Goal: Information Seeking & Learning: Learn about a topic

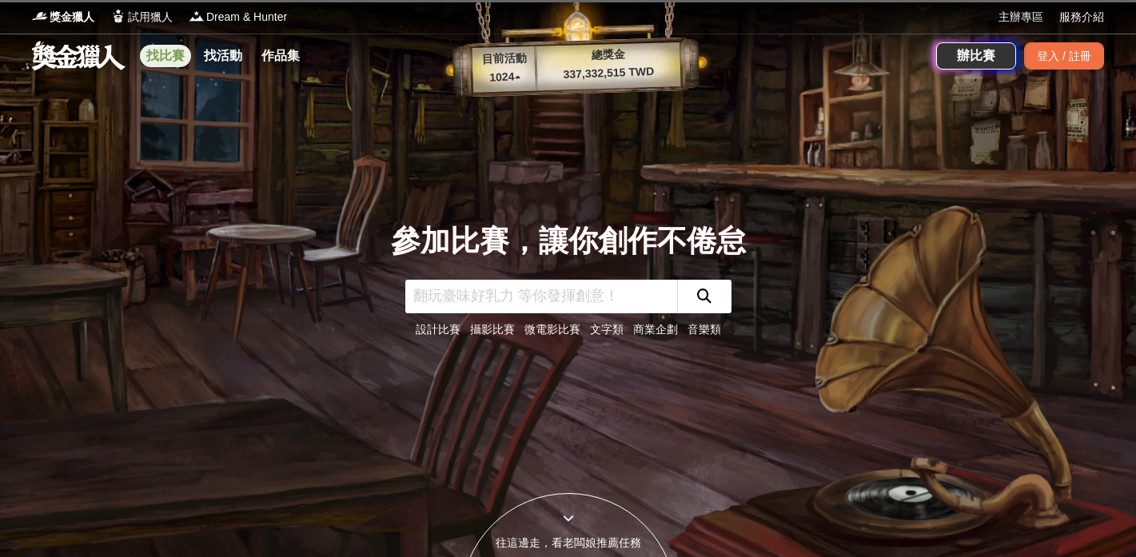
click at [180, 52] on link "找比賽" at bounding box center [165, 56] width 51 height 22
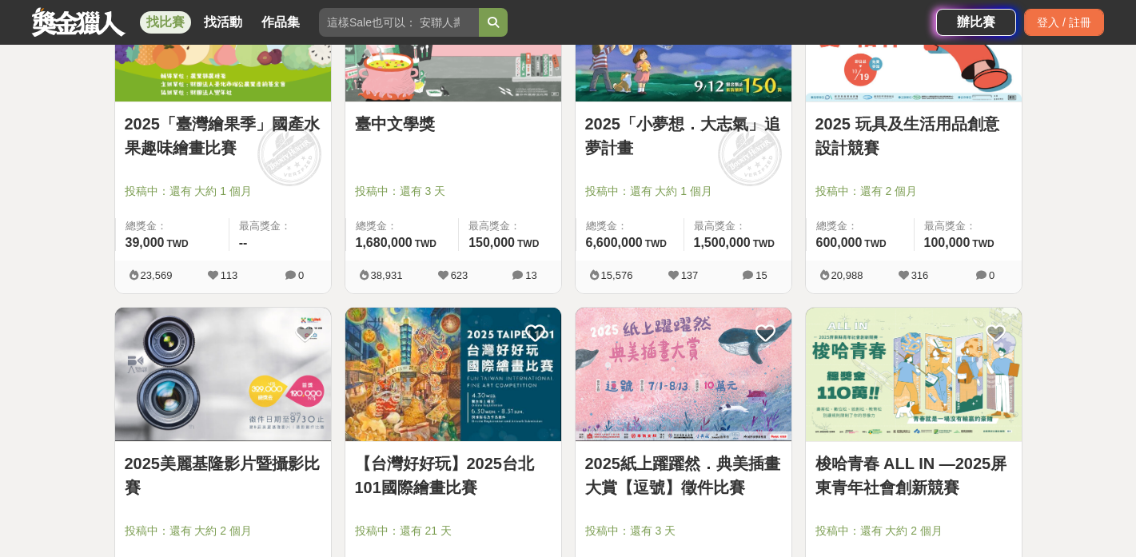
scroll to position [1062, 0]
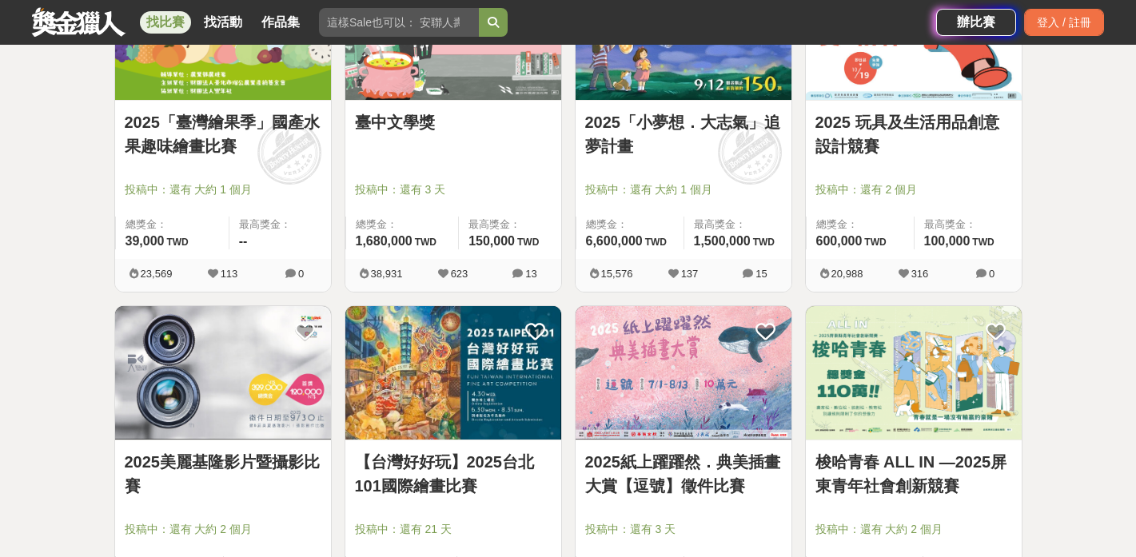
click at [879, 120] on link "2025 玩具及生活用品創意設計競賽" at bounding box center [913, 134] width 197 height 48
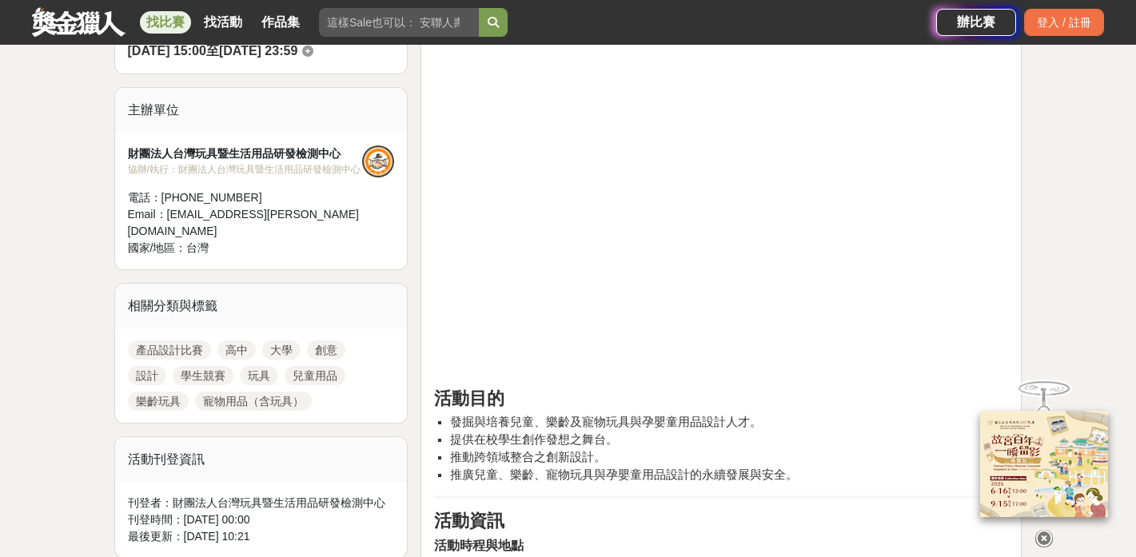
scroll to position [509, 0]
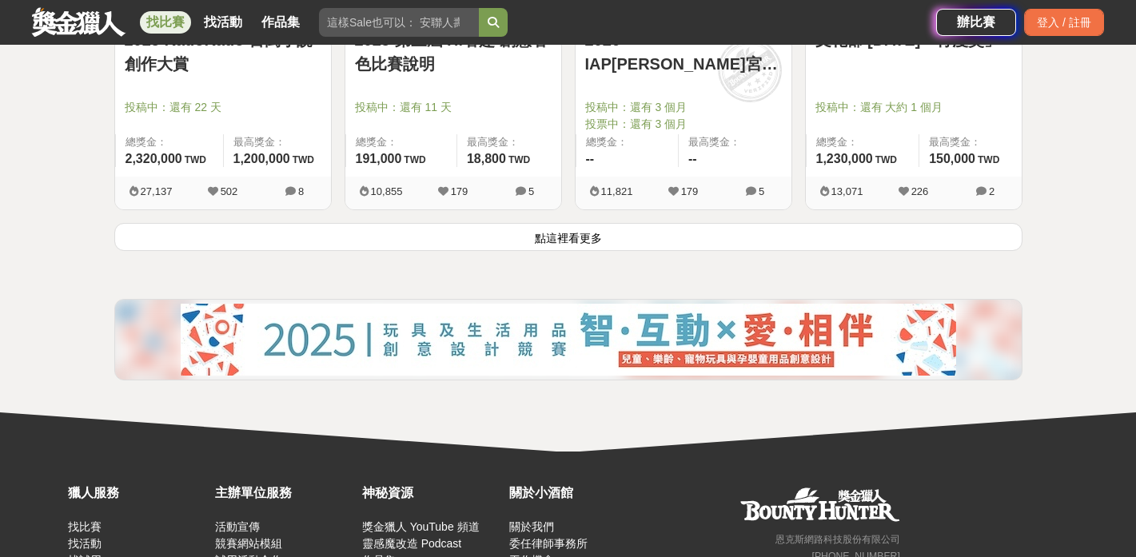
scroll to position [2168, 0]
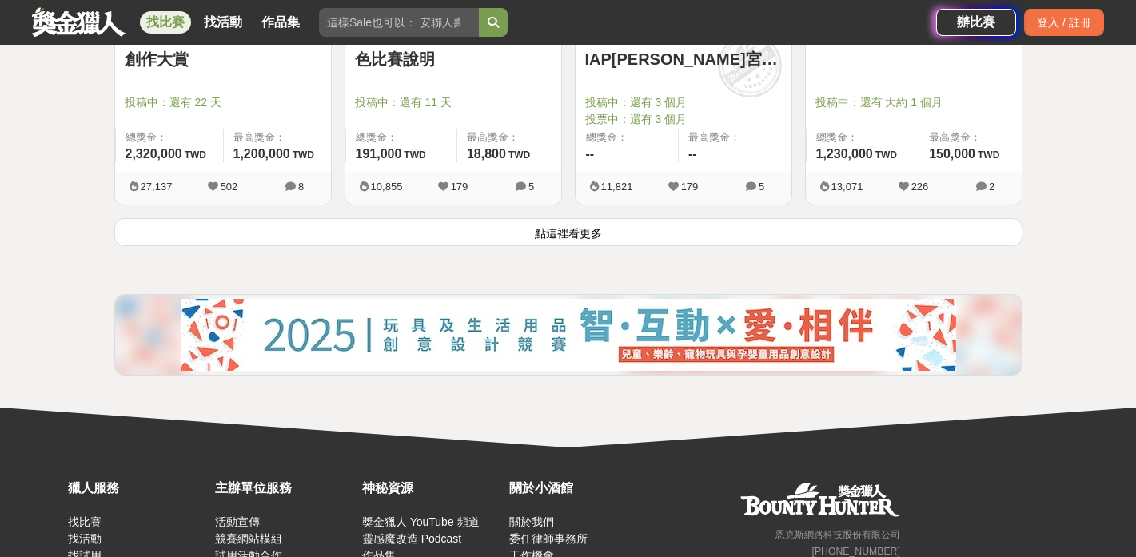
click at [555, 235] on button "點這裡看更多" at bounding box center [568, 232] width 908 height 28
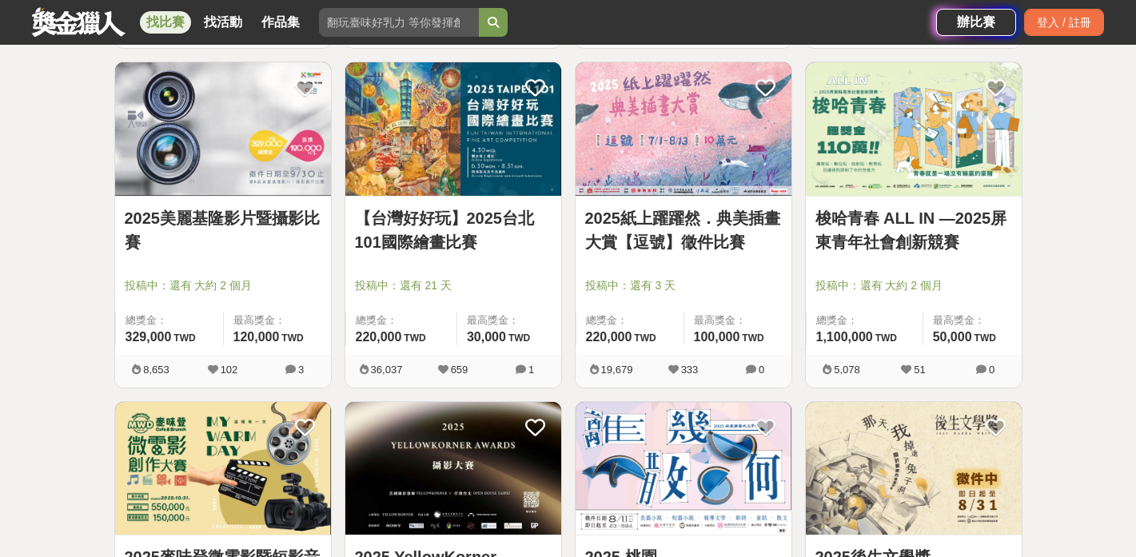
scroll to position [1305, 0]
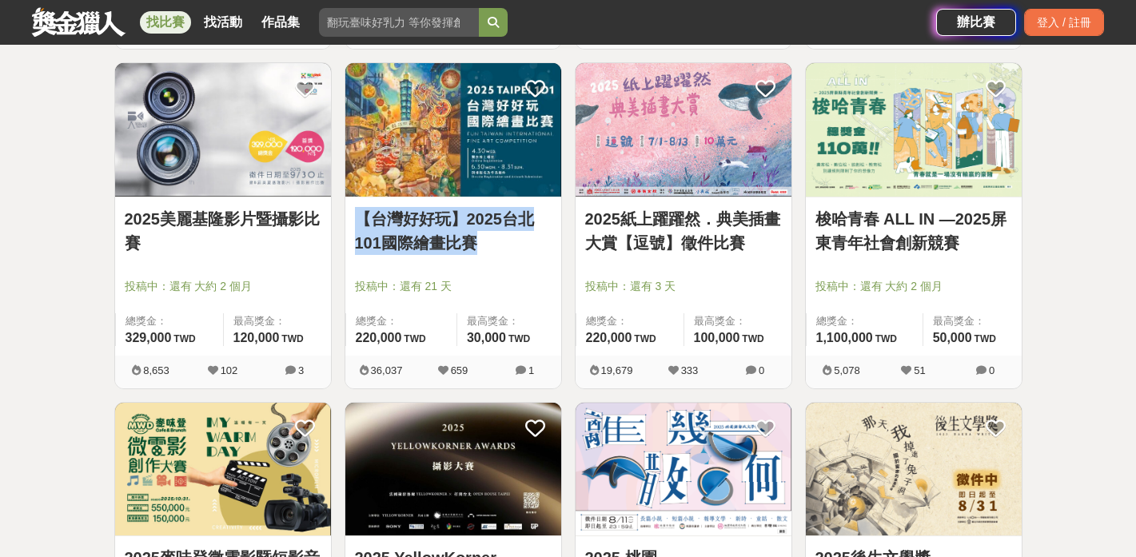
drag, startPoint x: 555, startPoint y: 235, endPoint x: 553, endPoint y: 84, distance: 151.1
click at [553, 84] on div "【台灣好好玩】2025台北101國際繪畫比賽 投稿中：還有 21 天 總獎金： 220,000 220,000 TWD 最高獎金： 30,000 TWD 36…" at bounding box center [453, 225] width 217 height 327
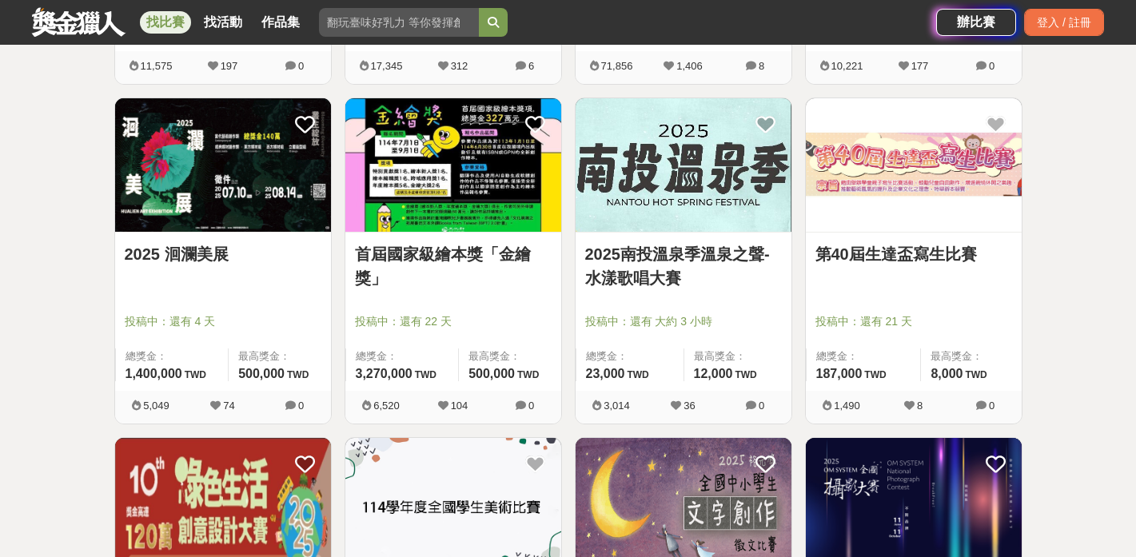
scroll to position [2633, 0]
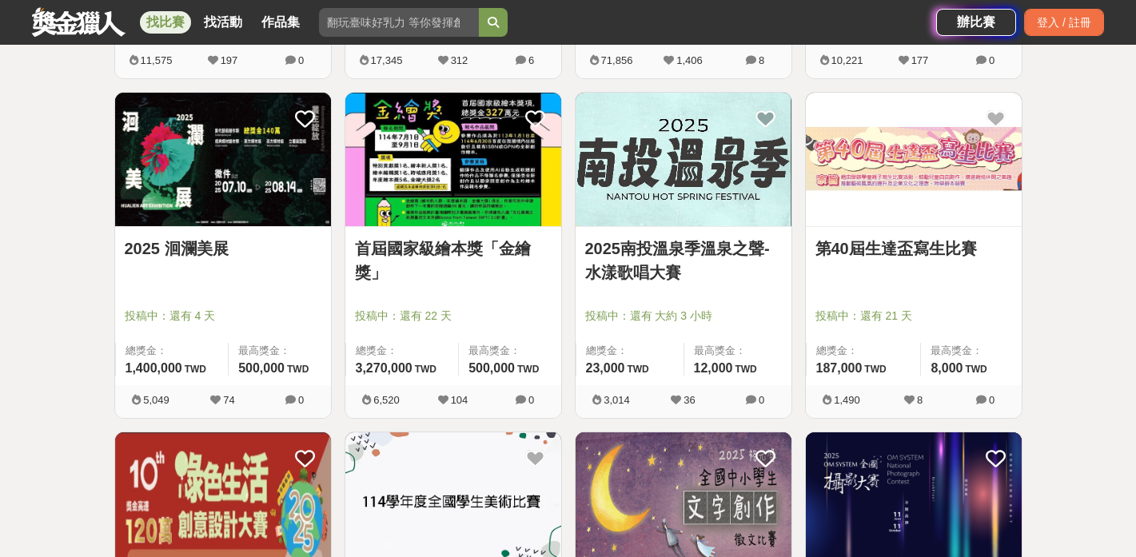
click at [480, 255] on link "首屆國家級繪本獎「金繪獎」" at bounding box center [453, 261] width 197 height 48
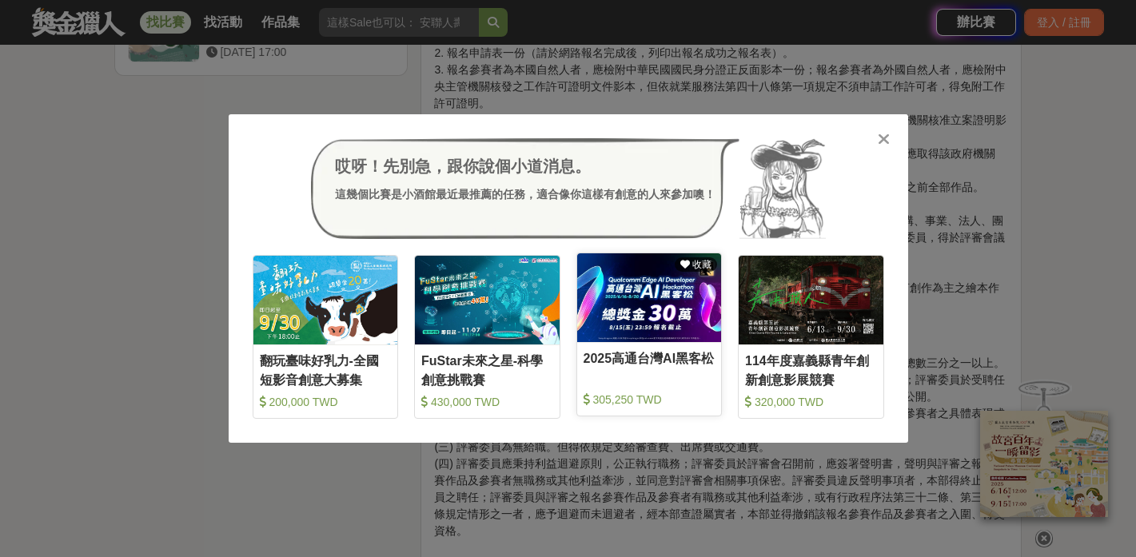
scroll to position [2302, 0]
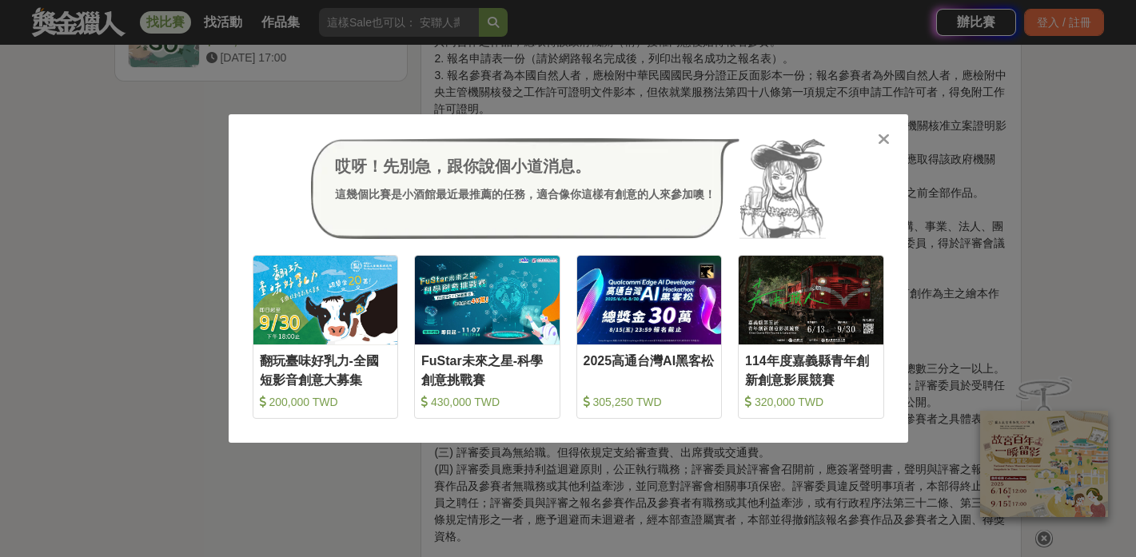
click at [885, 134] on icon at bounding box center [884, 139] width 12 height 16
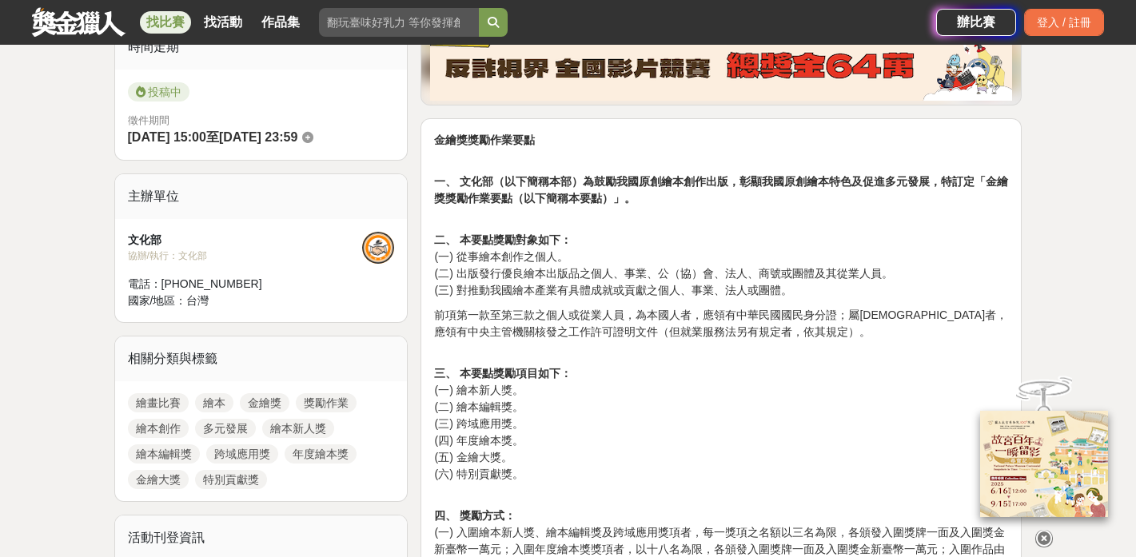
scroll to position [435, 0]
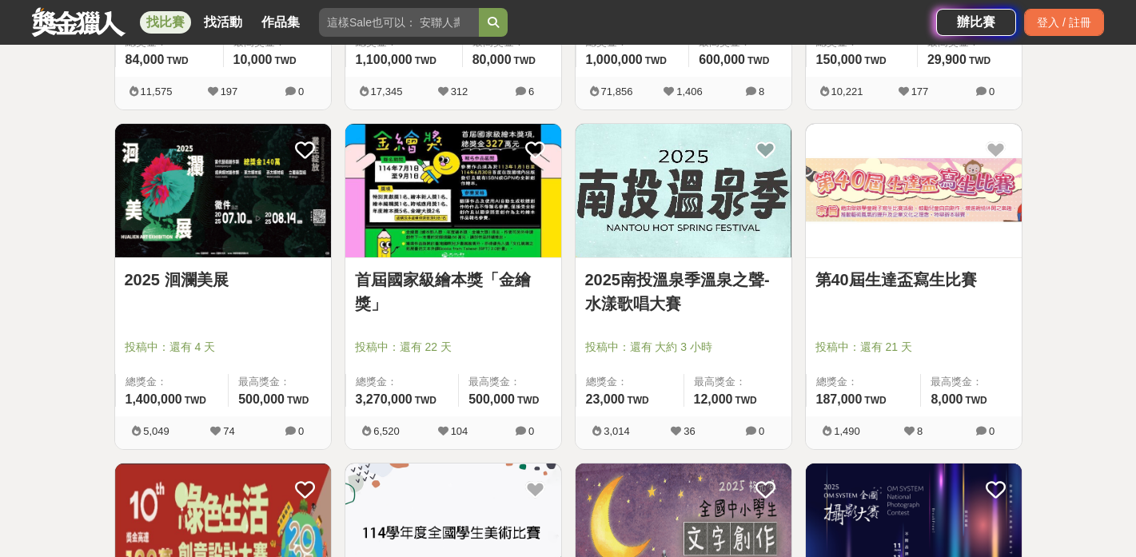
scroll to position [2595, 0]
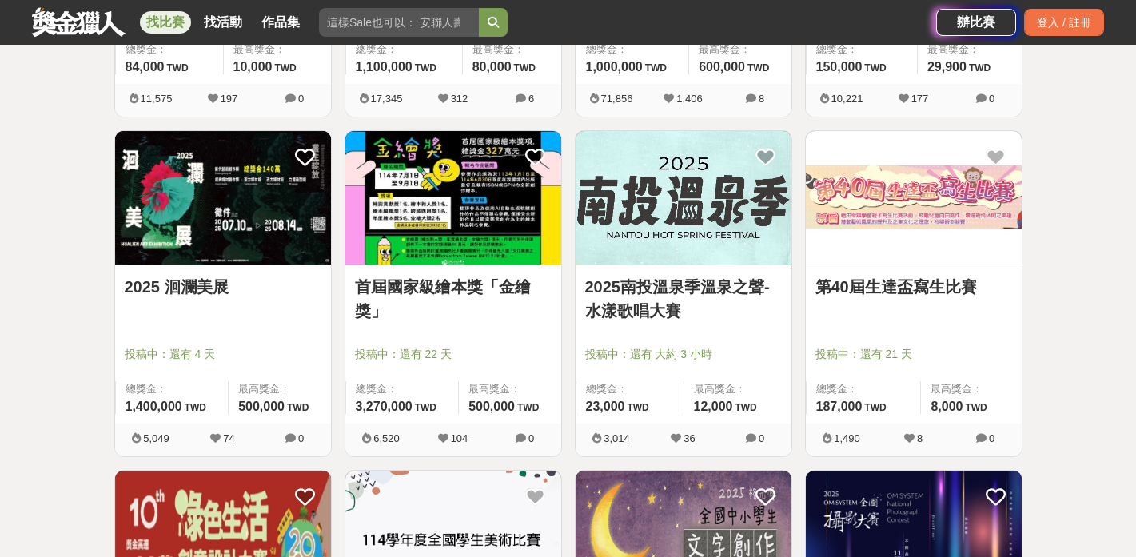
click at [863, 293] on link "第40屆生達盃寫生比賽" at bounding box center [913, 287] width 197 height 24
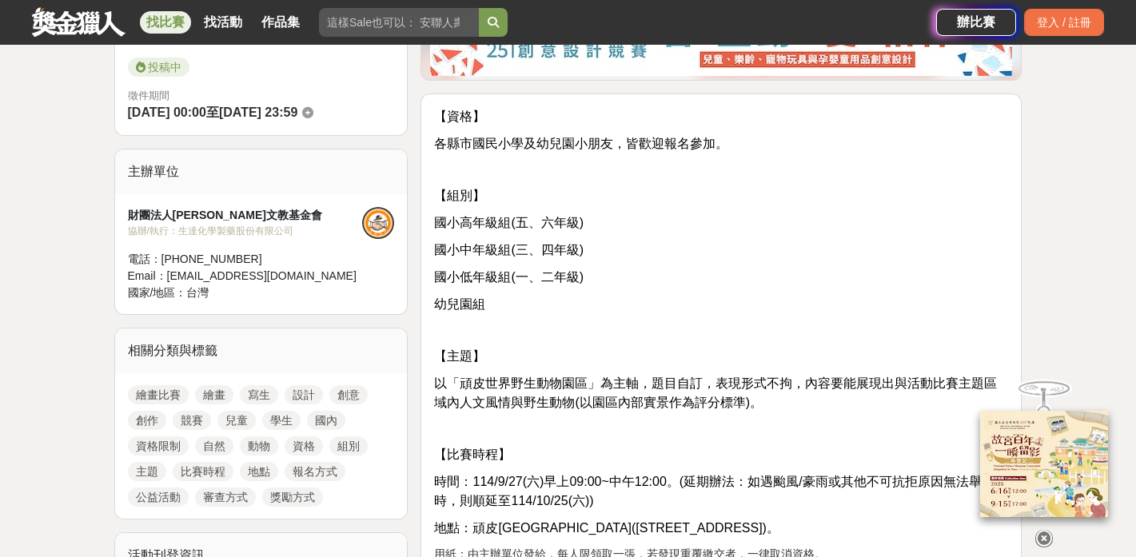
scroll to position [446, 0]
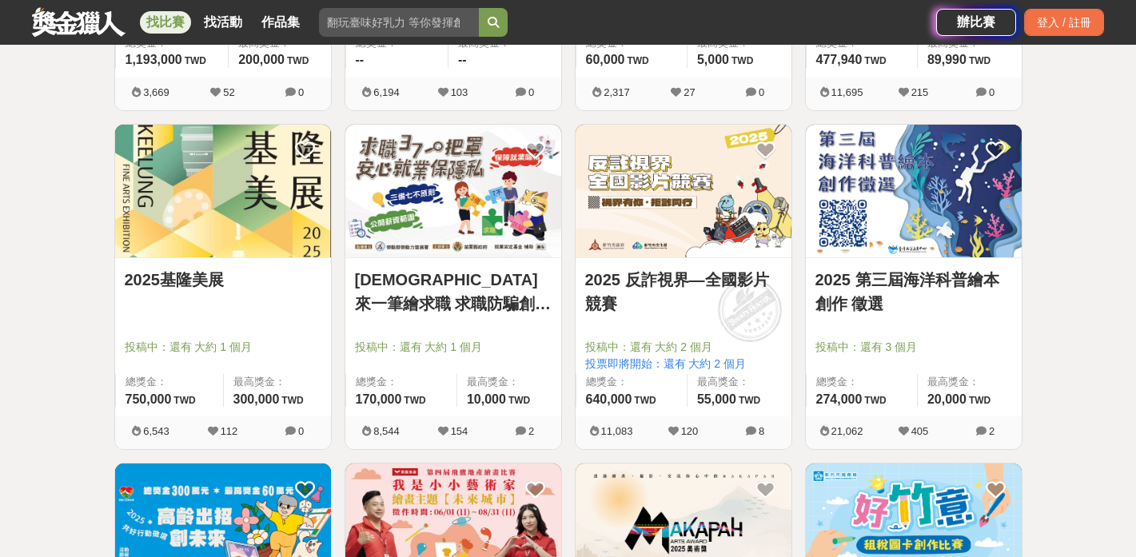
scroll to position [3289, 0]
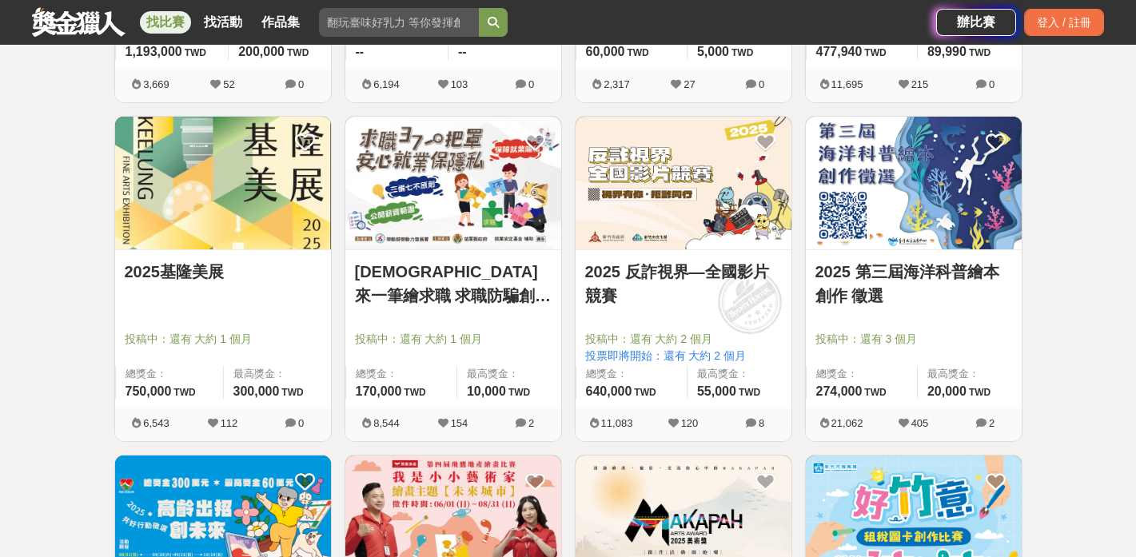
click at [843, 269] on link "2025 第三屆海洋科普繪本創作 徵選" at bounding box center [913, 284] width 197 height 48
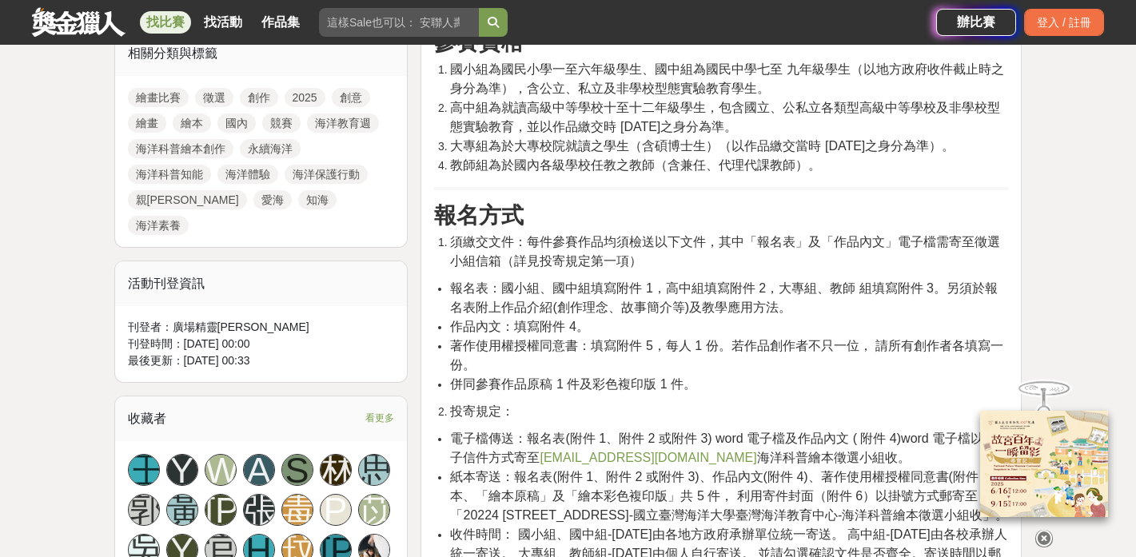
scroll to position [745, 0]
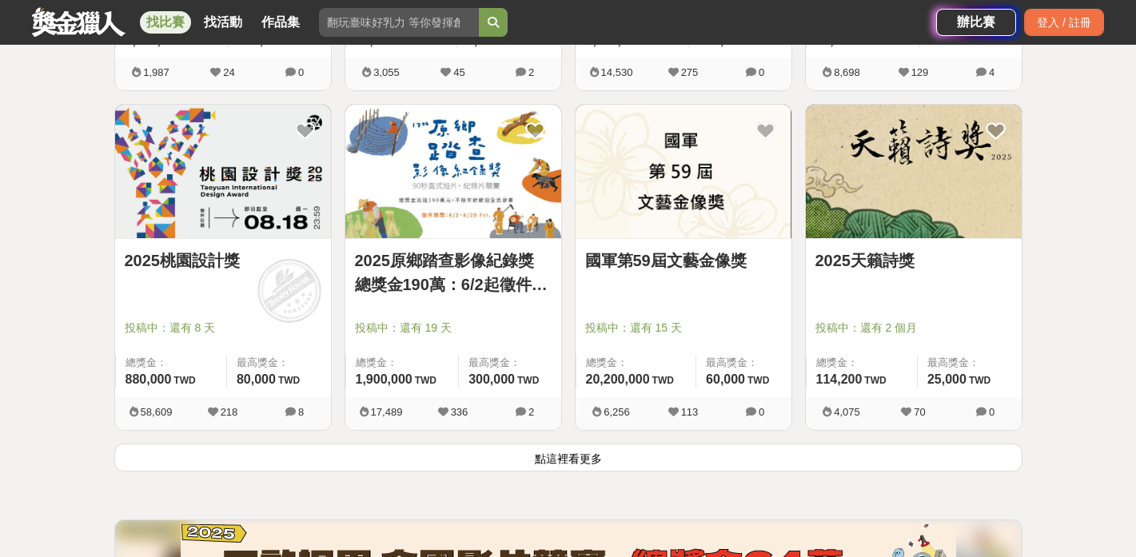
scroll to position [3982, 0]
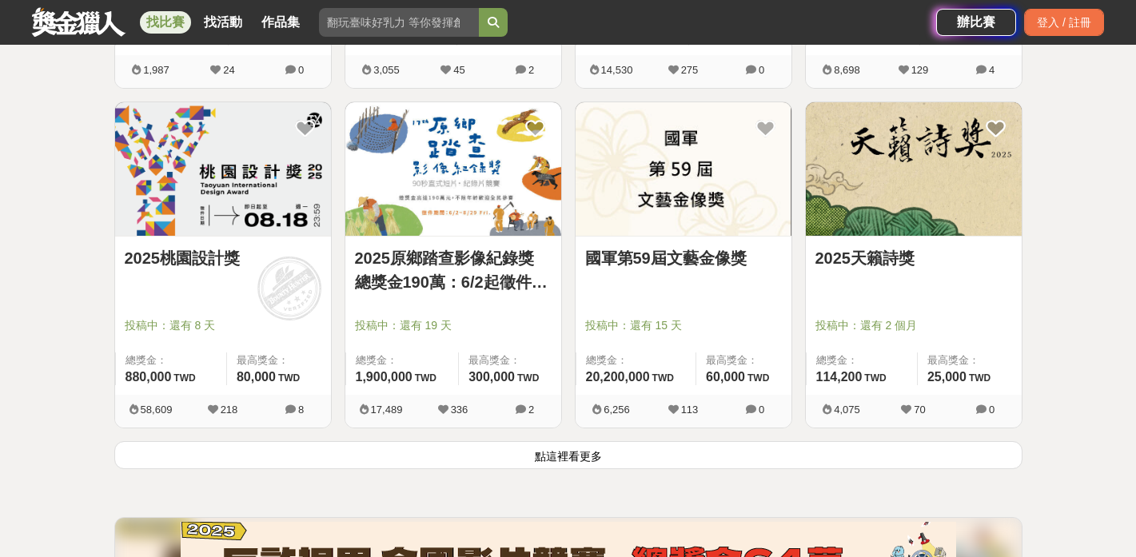
click at [255, 206] on img at bounding box center [223, 169] width 216 height 134
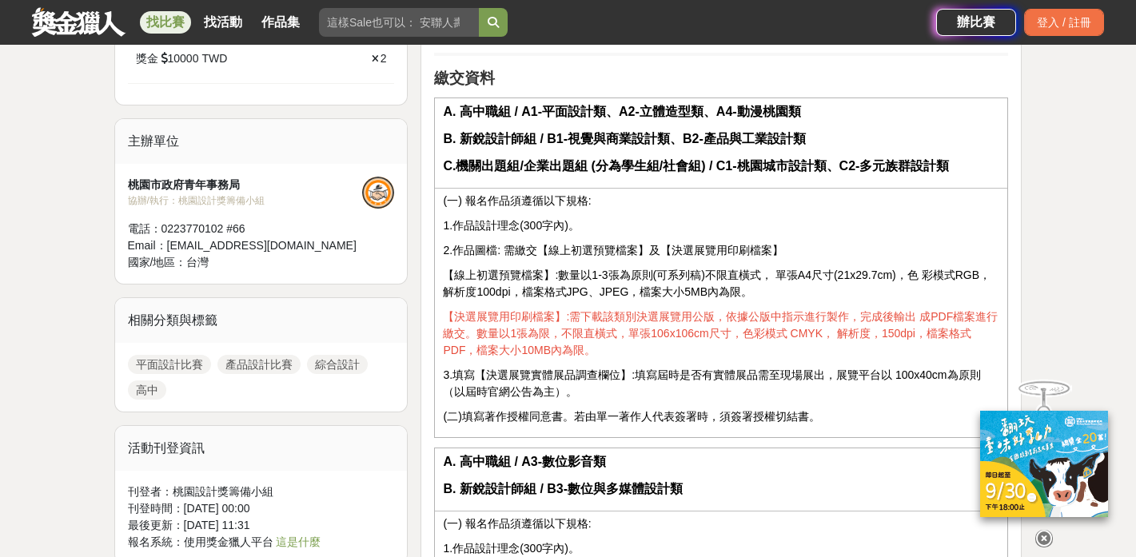
scroll to position [1503, 0]
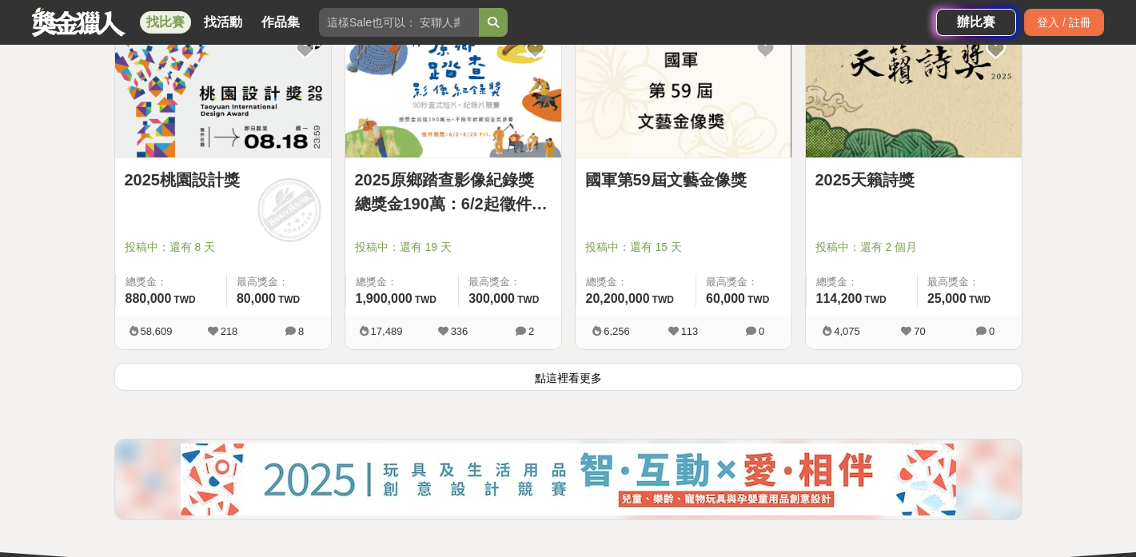
scroll to position [4065, 0]
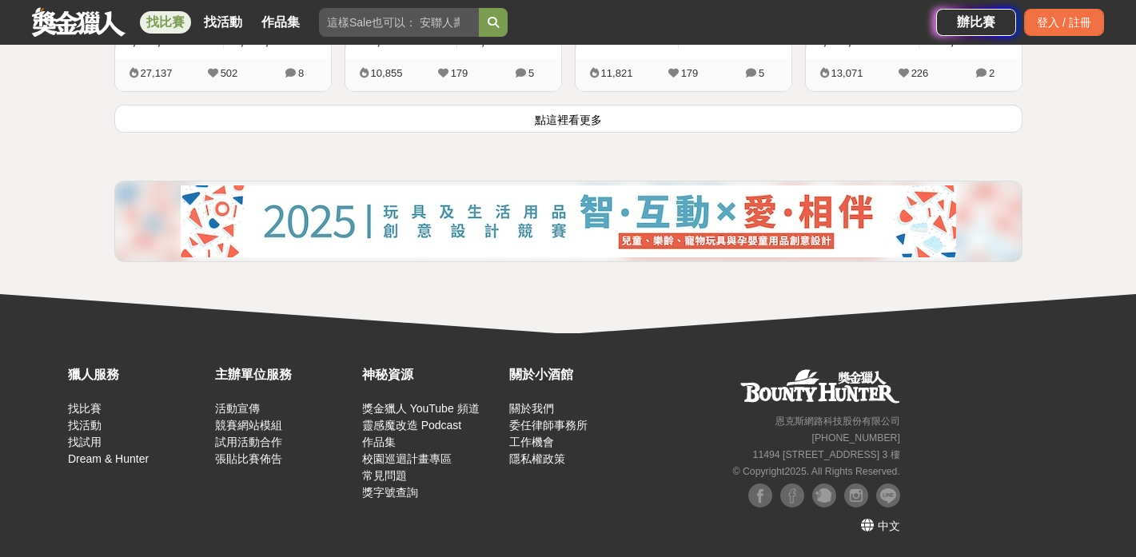
scroll to position [2282, 0]
click at [580, 129] on button "點這裡看更多" at bounding box center [568, 119] width 908 height 28
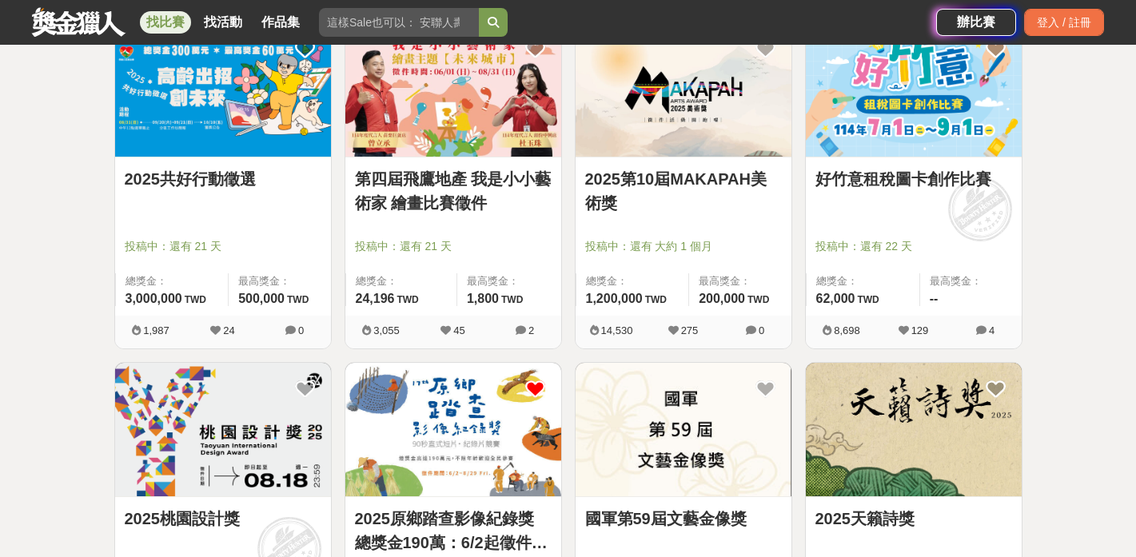
scroll to position [3715, 0]
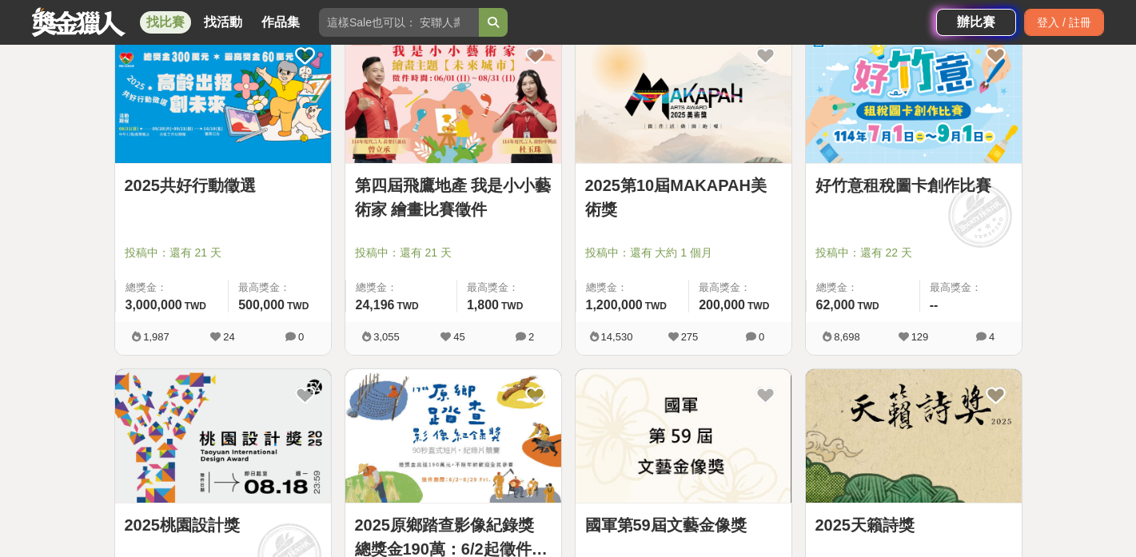
click at [875, 189] on link "好竹意租稅圖卡創作比賽" at bounding box center [913, 185] width 197 height 24
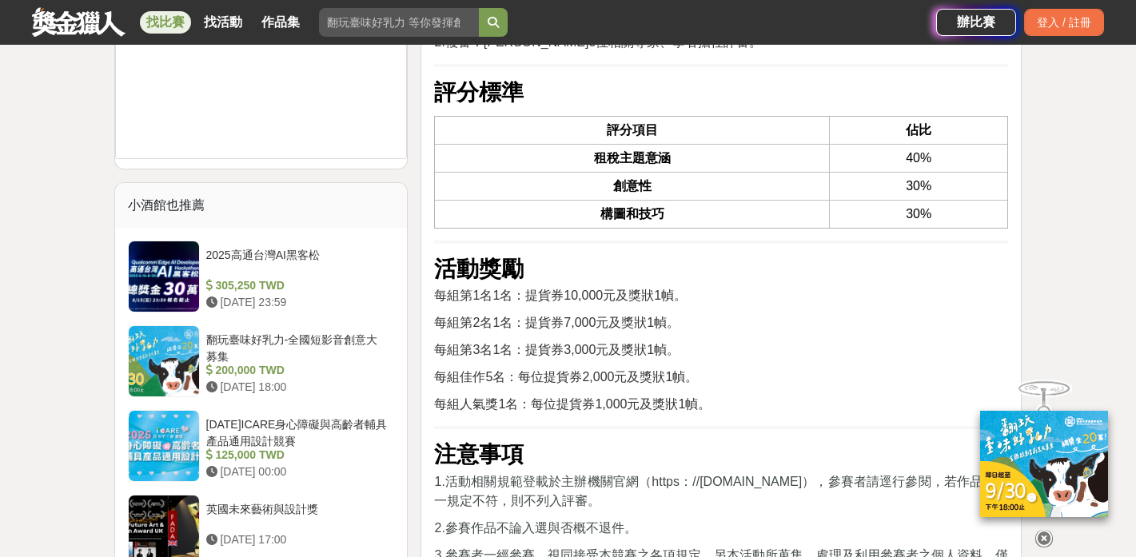
scroll to position [2294, 0]
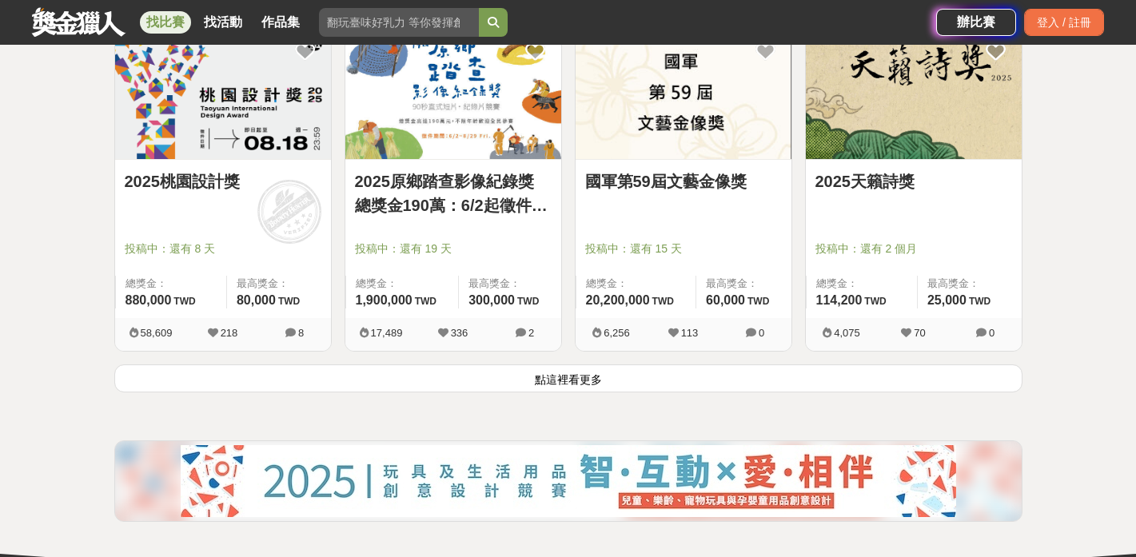
scroll to position [4091, 0]
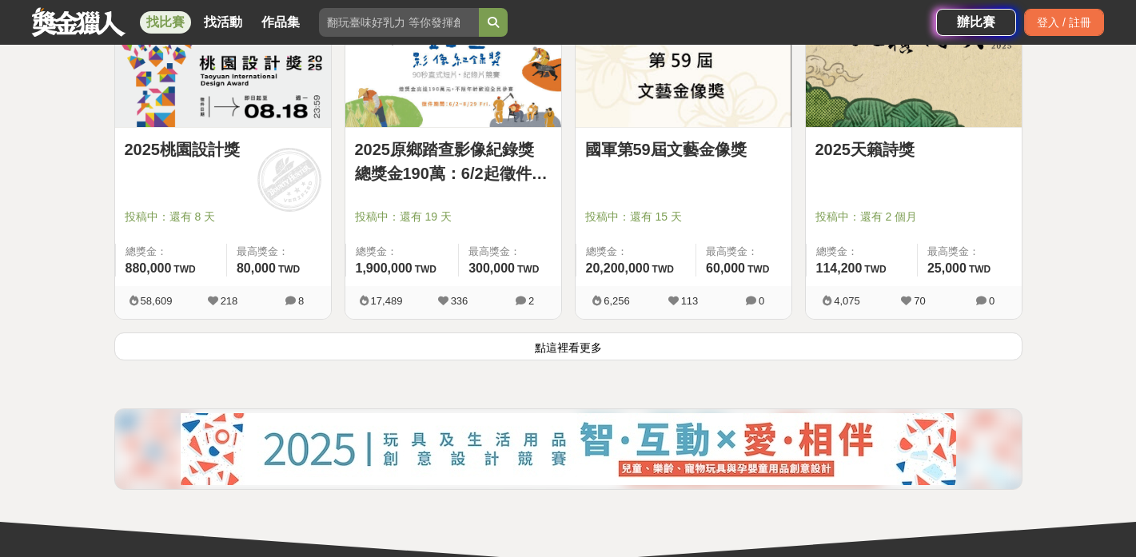
click at [582, 345] on button "點這裡看更多" at bounding box center [568, 347] width 908 height 28
